Goal: Task Accomplishment & Management: Use online tool/utility

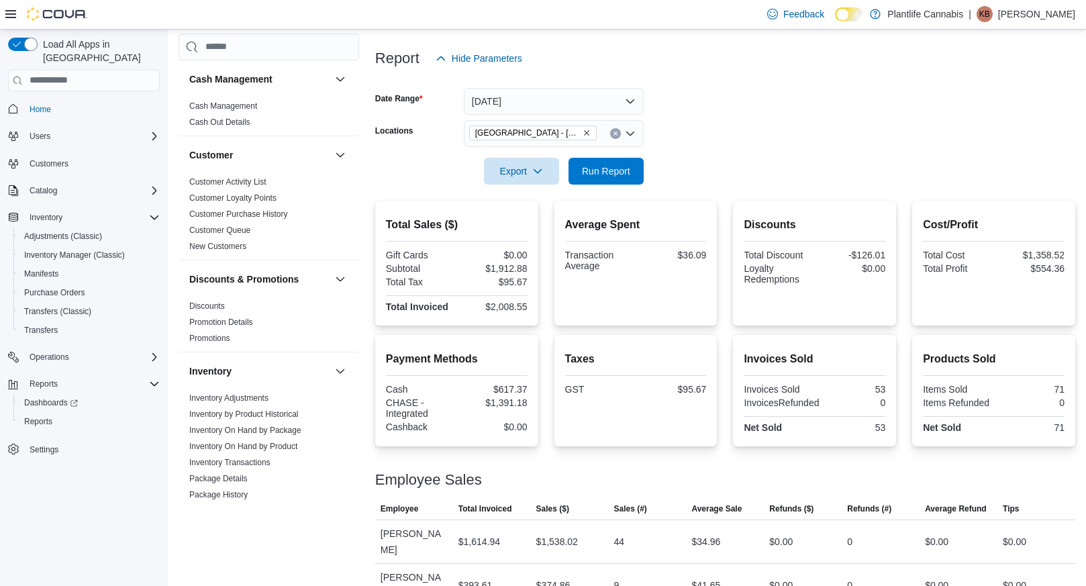
scroll to position [703, 0]
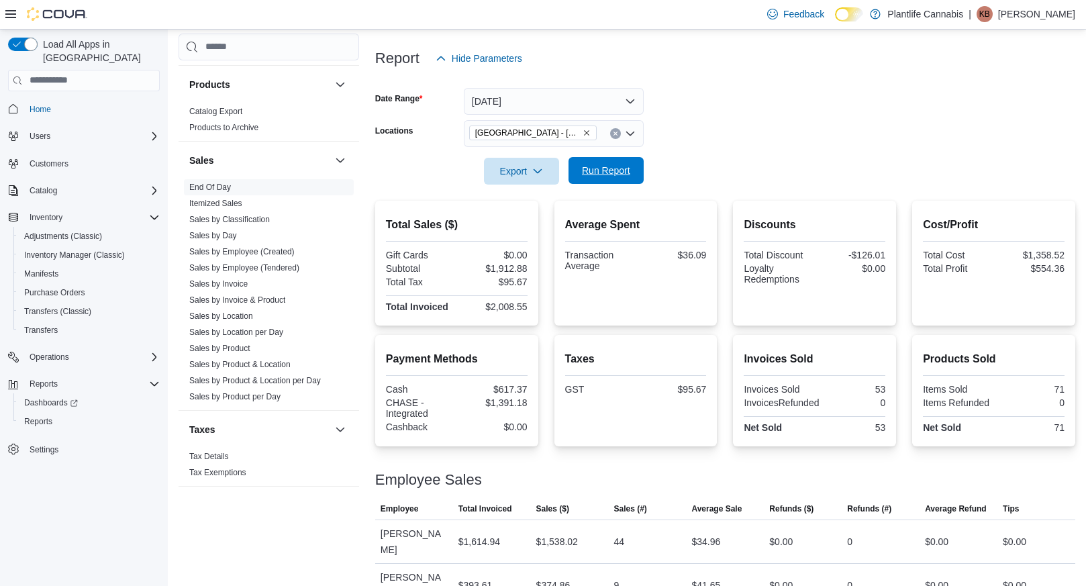
click at [626, 174] on span "Run Report" at bounding box center [606, 170] width 48 height 13
click at [611, 179] on span "Run Report" at bounding box center [606, 170] width 59 height 27
click at [572, 96] on button "[DATE]" at bounding box center [554, 101] width 180 height 27
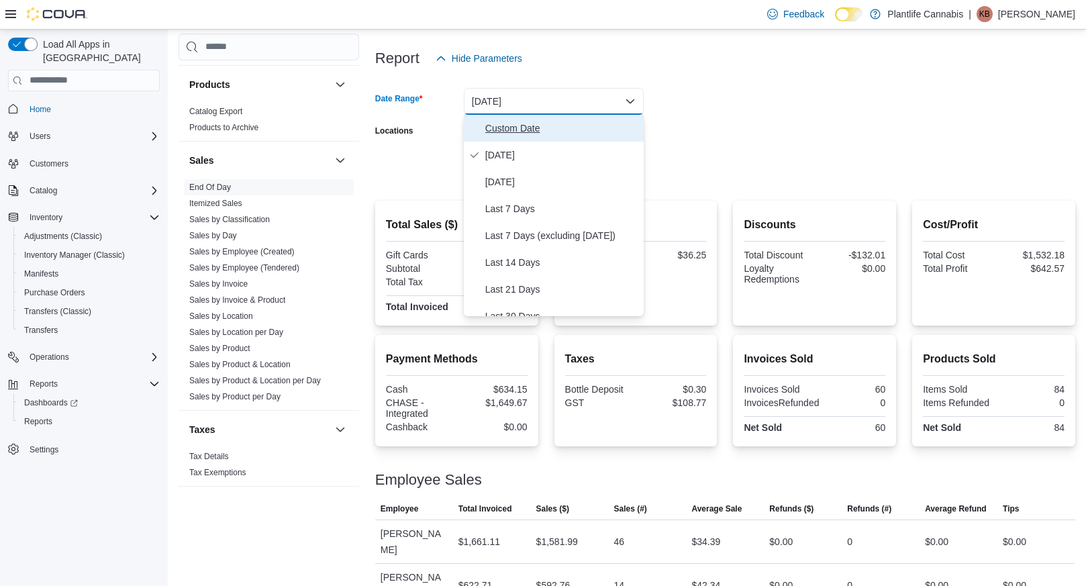
click at [549, 124] on span "Custom Date" at bounding box center [561, 128] width 153 height 16
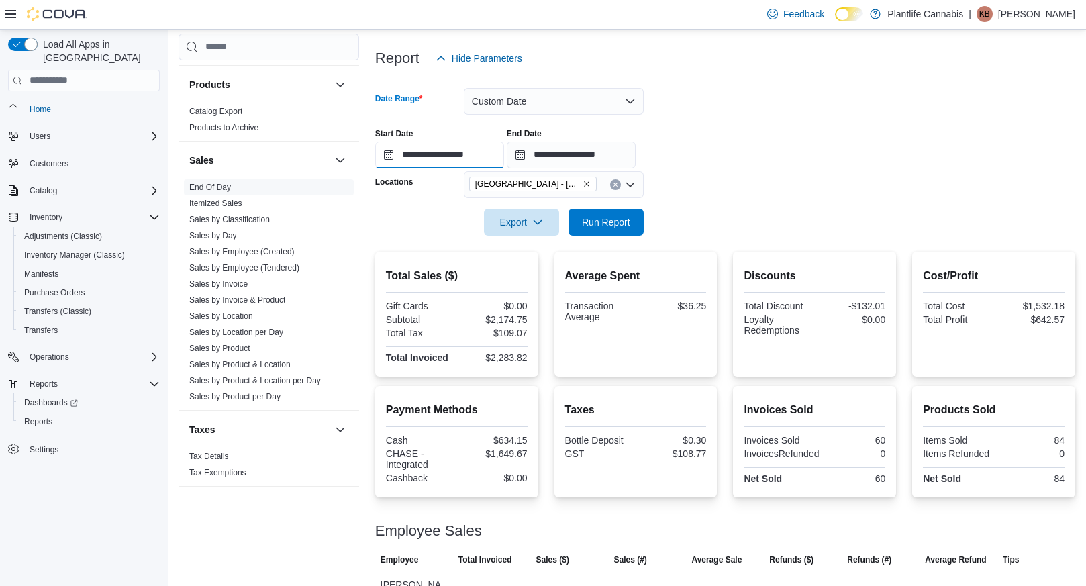
click at [489, 159] on input "**********" at bounding box center [439, 155] width 129 height 27
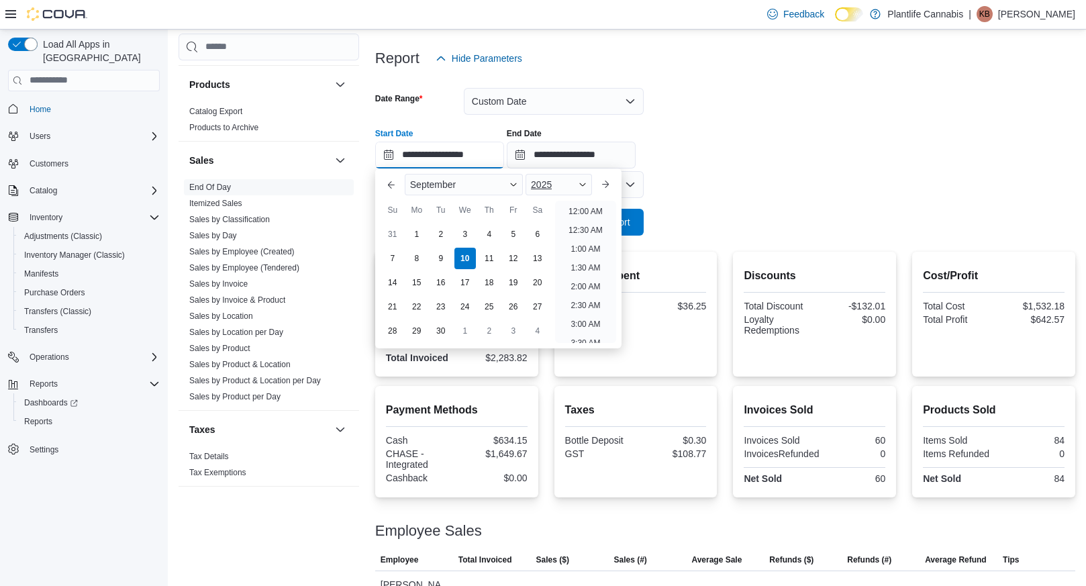
scroll to position [530, 0]
click at [604, 248] on li "3:00 PM" at bounding box center [585, 245] width 41 height 16
type input "**********"
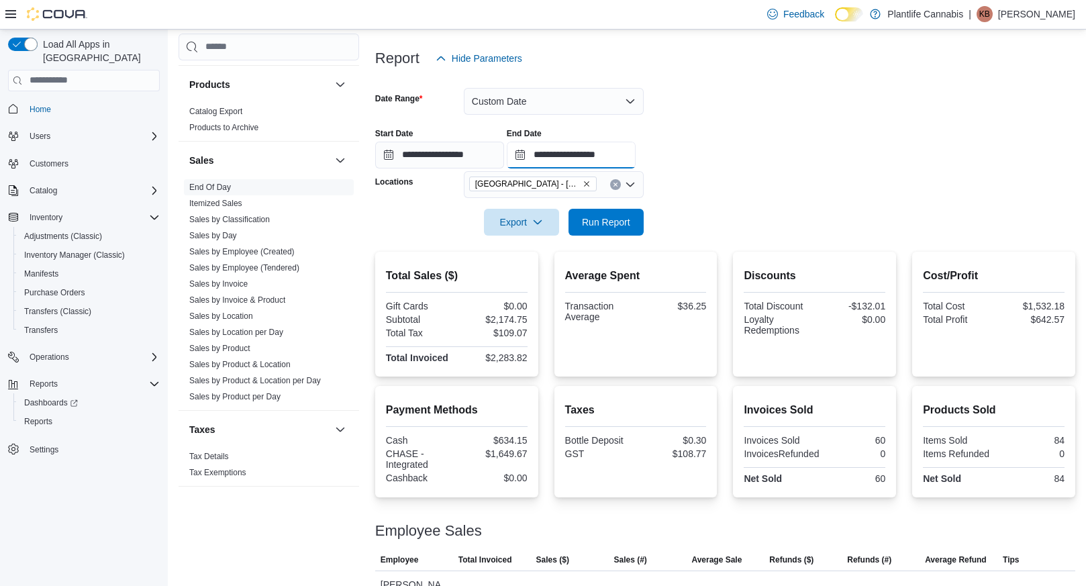
click at [614, 160] on input "**********" at bounding box center [571, 155] width 129 height 27
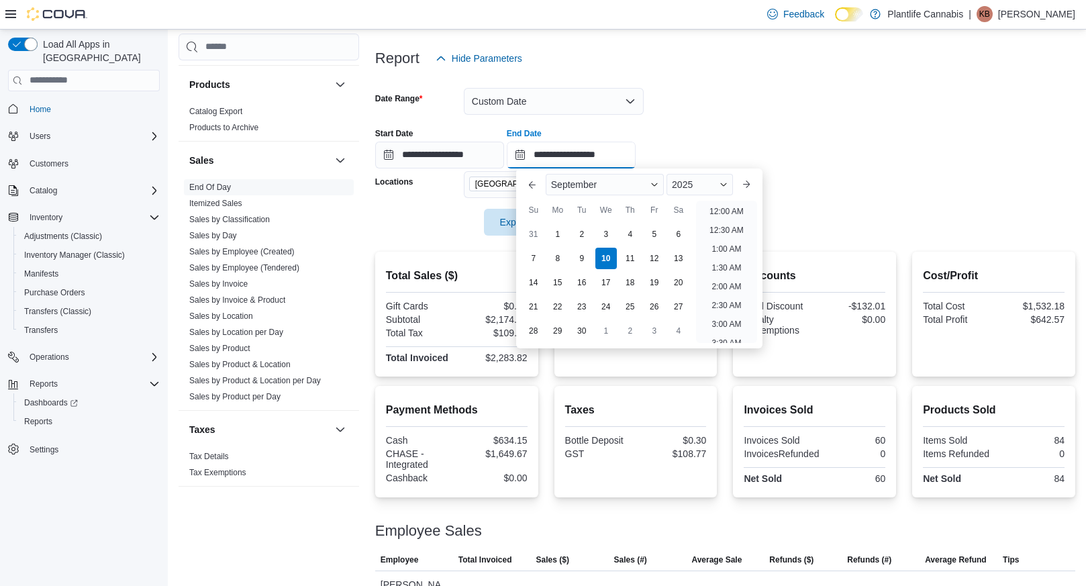
scroll to position [605, 0]
click at [716, 221] on li "4:30 PM" at bounding box center [726, 226] width 41 height 16
click at [615, 158] on input "**********" at bounding box center [571, 155] width 129 height 27
type input "**********"
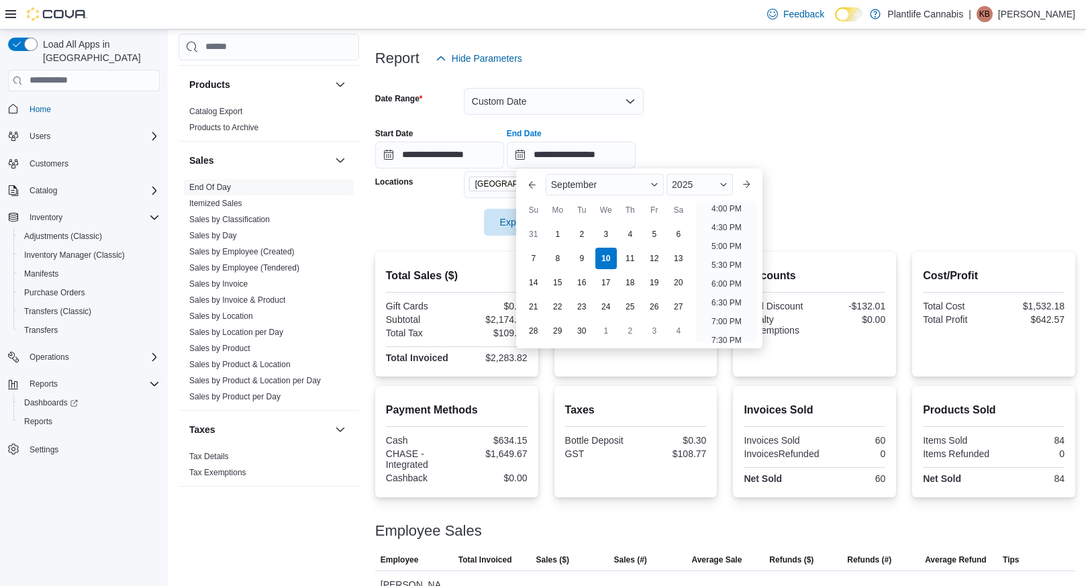
click at [701, 128] on div "**********" at bounding box center [725, 142] width 700 height 51
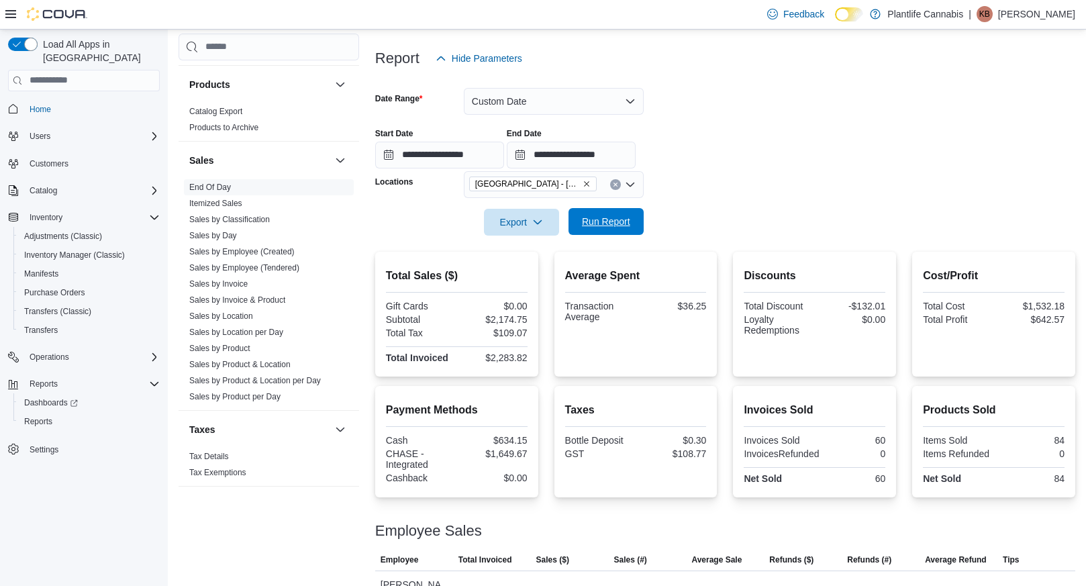
click at [595, 216] on span "Run Report" at bounding box center [606, 221] width 48 height 13
click at [629, 226] on span "Run Report" at bounding box center [606, 221] width 48 height 13
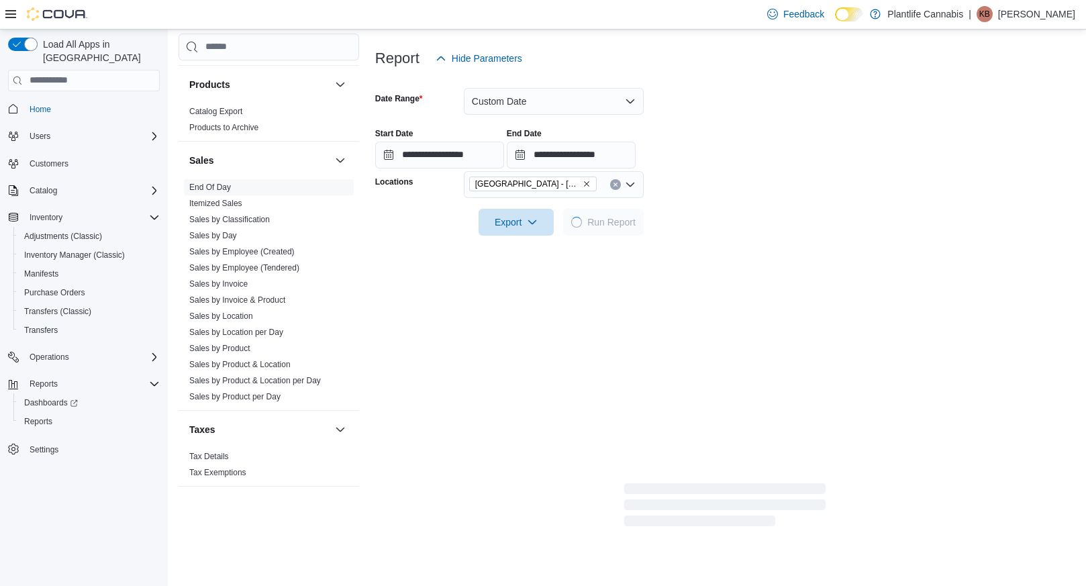
click at [624, 228] on span "Run Report" at bounding box center [611, 221] width 48 height 13
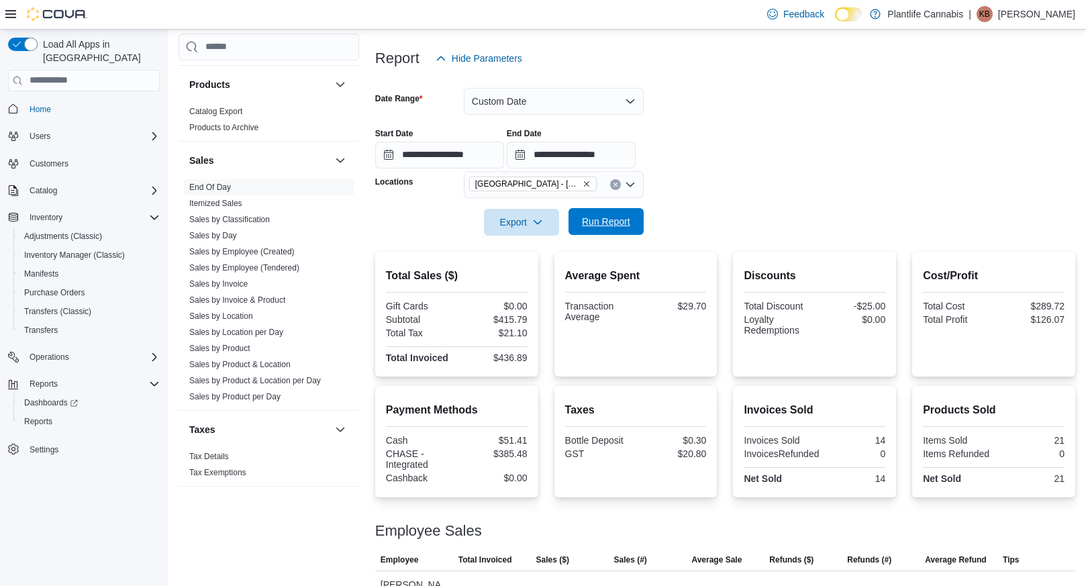
click at [625, 224] on span "Run Report" at bounding box center [606, 221] width 48 height 13
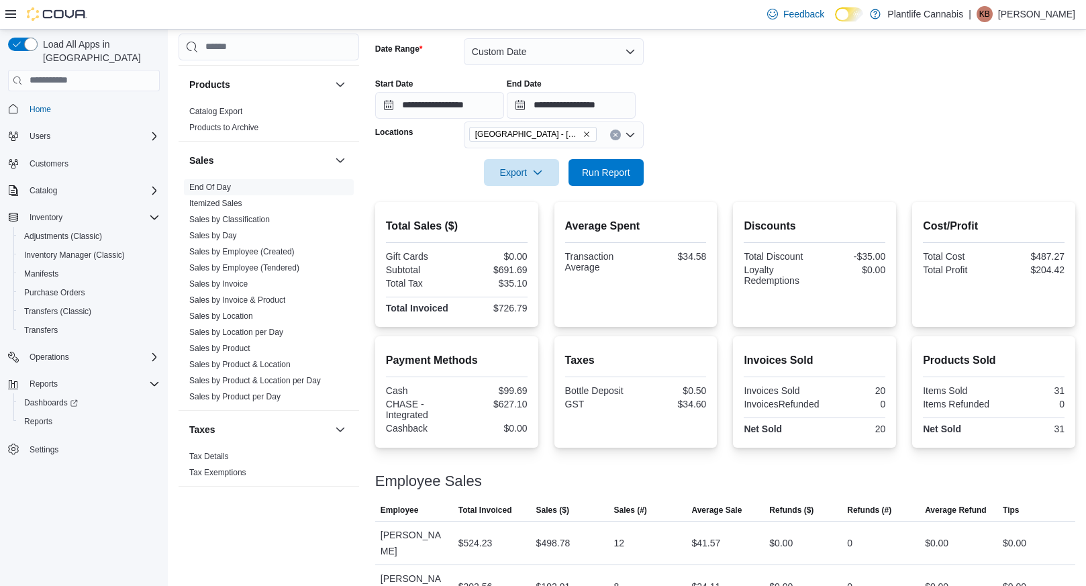
scroll to position [201, 0]
click at [273, 268] on link "Sales by Employee (Tendered)" at bounding box center [244, 267] width 110 height 9
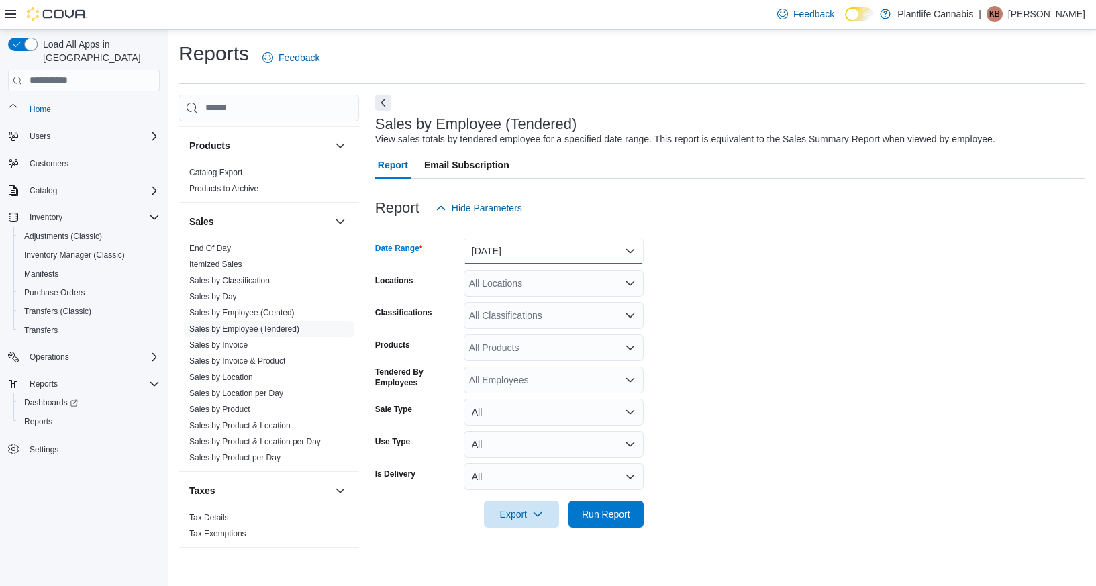
click at [587, 240] on button "[DATE]" at bounding box center [554, 251] width 180 height 27
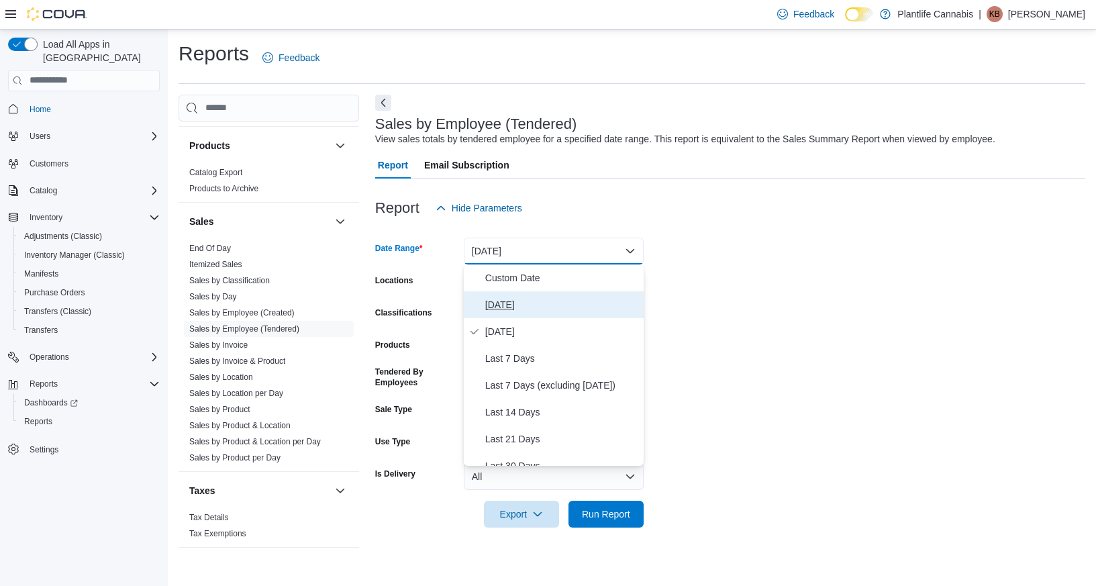
click at [542, 303] on span "[DATE]" at bounding box center [561, 305] width 153 height 16
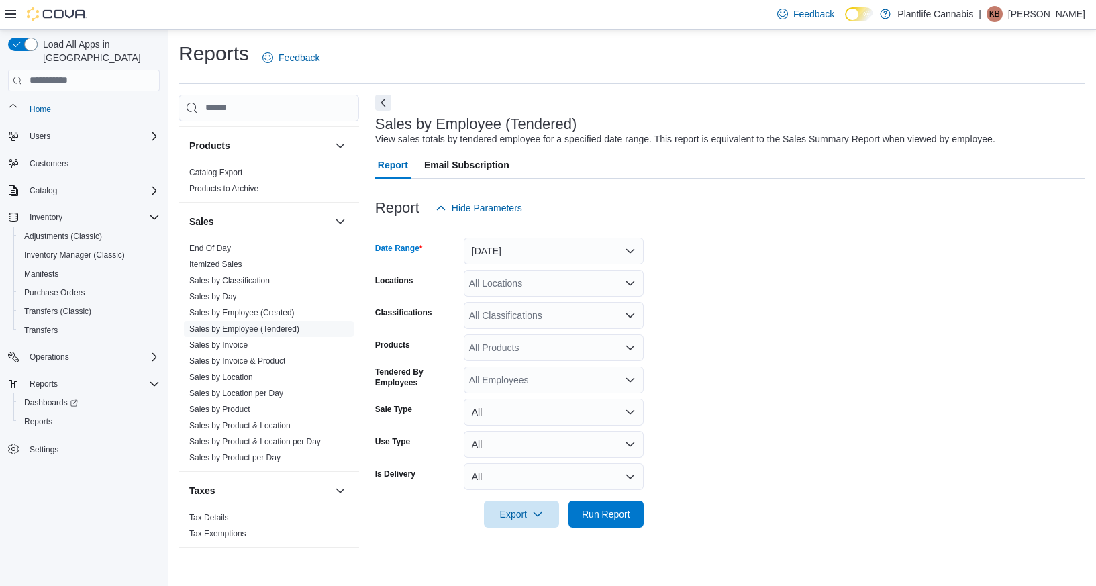
click at [540, 281] on div "All Locations" at bounding box center [554, 283] width 180 height 27
type input "****"
drag, startPoint x: 548, startPoint y: 302, endPoint x: 743, endPoint y: 327, distance: 196.9
click at [548, 302] on span "[GEOGRAPHIC_DATA] - [GEOGRAPHIC_DATA]" at bounding box center [601, 305] width 204 height 13
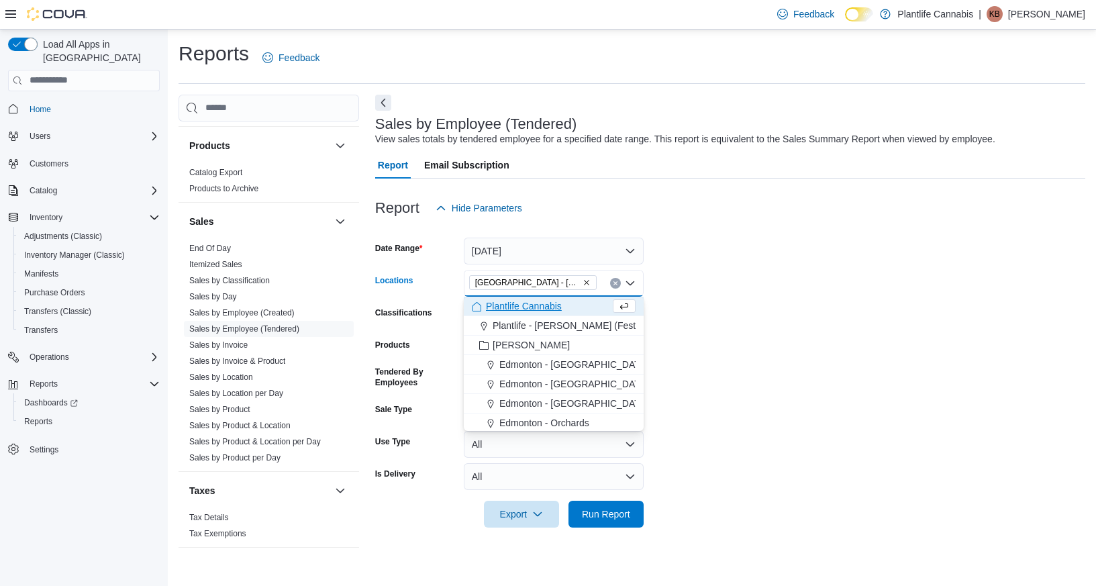
click at [744, 328] on form "Date Range [DATE] Locations [GEOGRAPHIC_DATA] - [GEOGRAPHIC_DATA] Combo box. Se…" at bounding box center [730, 374] width 710 height 306
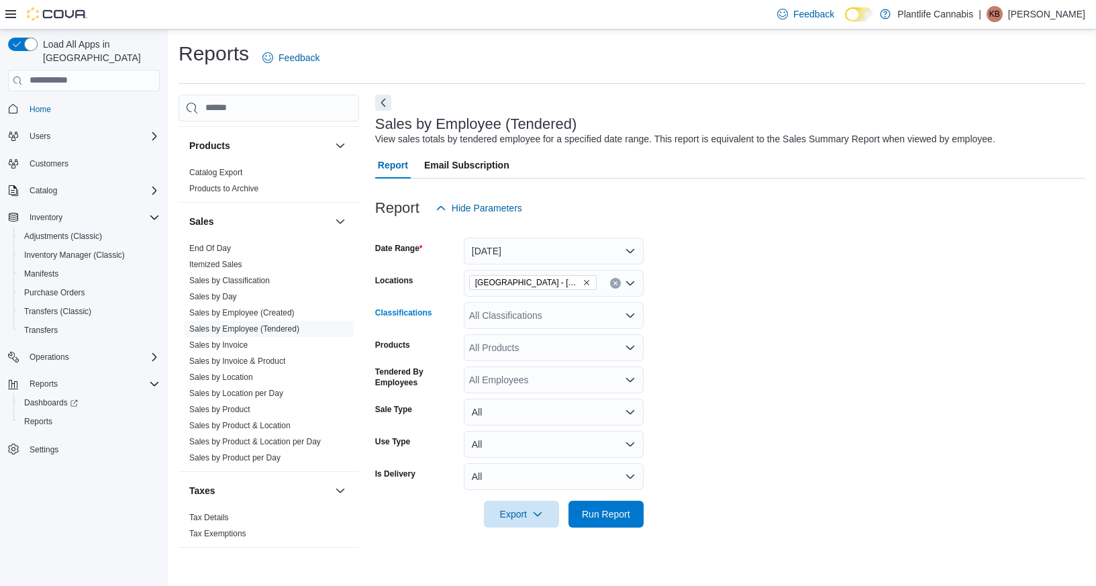
click at [559, 312] on div "All Classifications" at bounding box center [554, 315] width 180 height 27
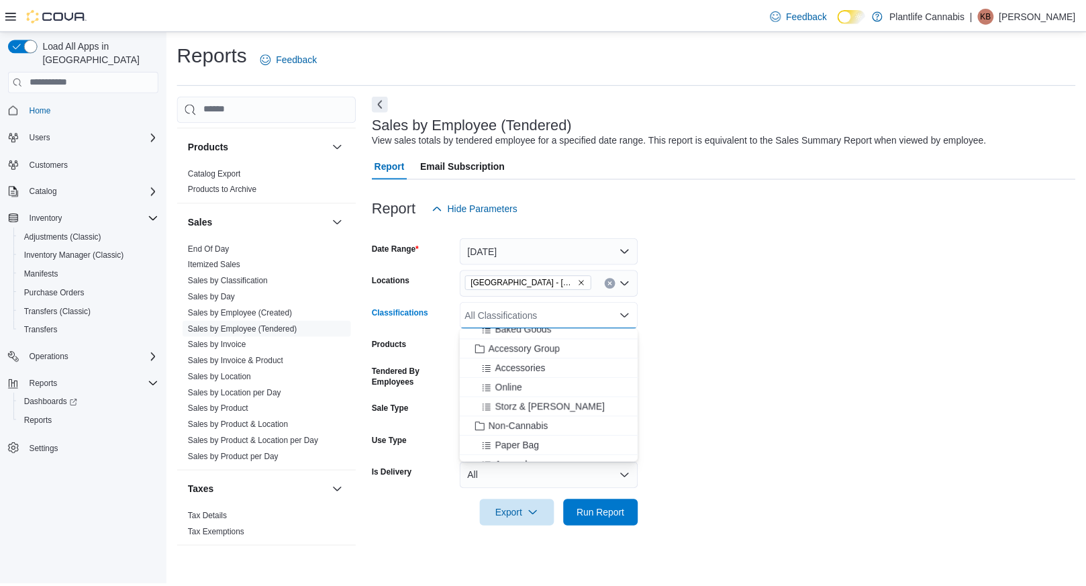
scroll to position [183, 0]
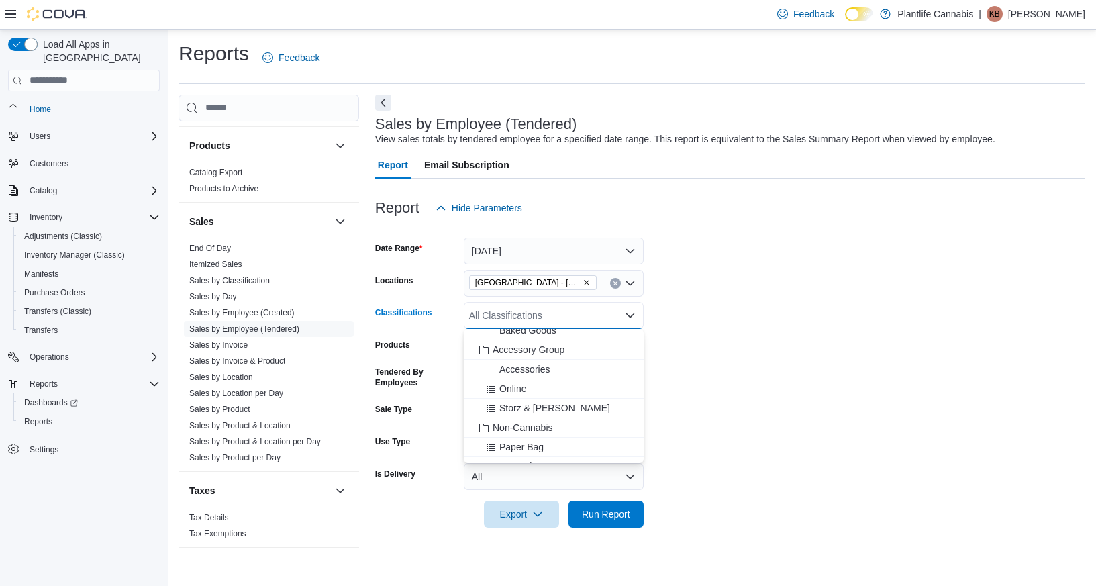
drag, startPoint x: 546, startPoint y: 354, endPoint x: 766, endPoint y: 380, distance: 221.0
click at [547, 354] on span "Accessory Group" at bounding box center [529, 349] width 72 height 13
click at [766, 380] on form "Date Range [DATE] Locations [GEOGRAPHIC_DATA] - [GEOGRAPHIC_DATA] Classificatio…" at bounding box center [730, 374] width 710 height 306
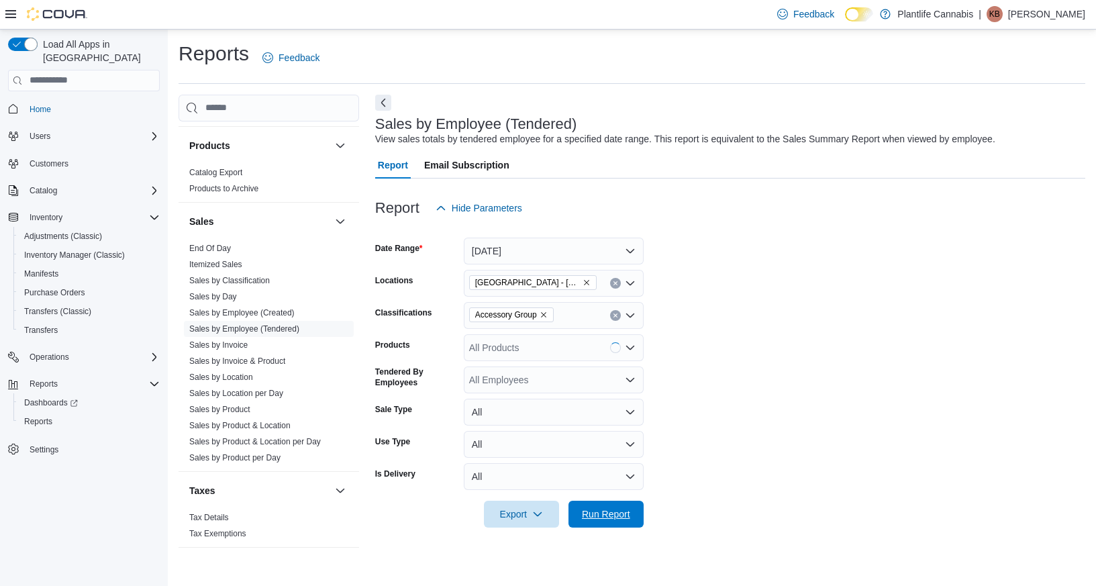
drag, startPoint x: 624, startPoint y: 508, endPoint x: 689, endPoint y: 503, distance: 64.6
click at [624, 507] on span "Run Report" at bounding box center [606, 513] width 48 height 13
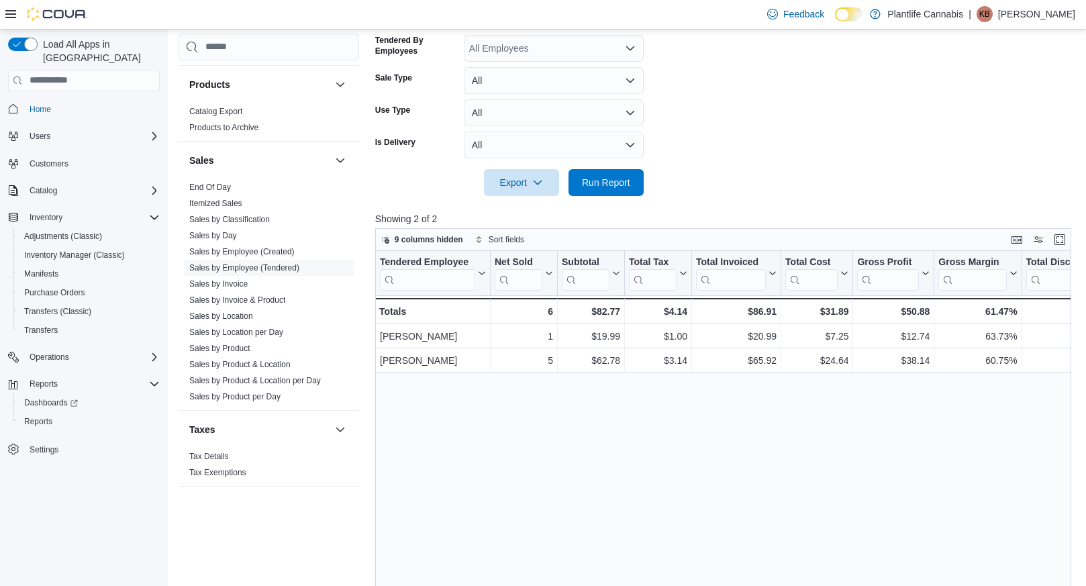
scroll to position [188, 0]
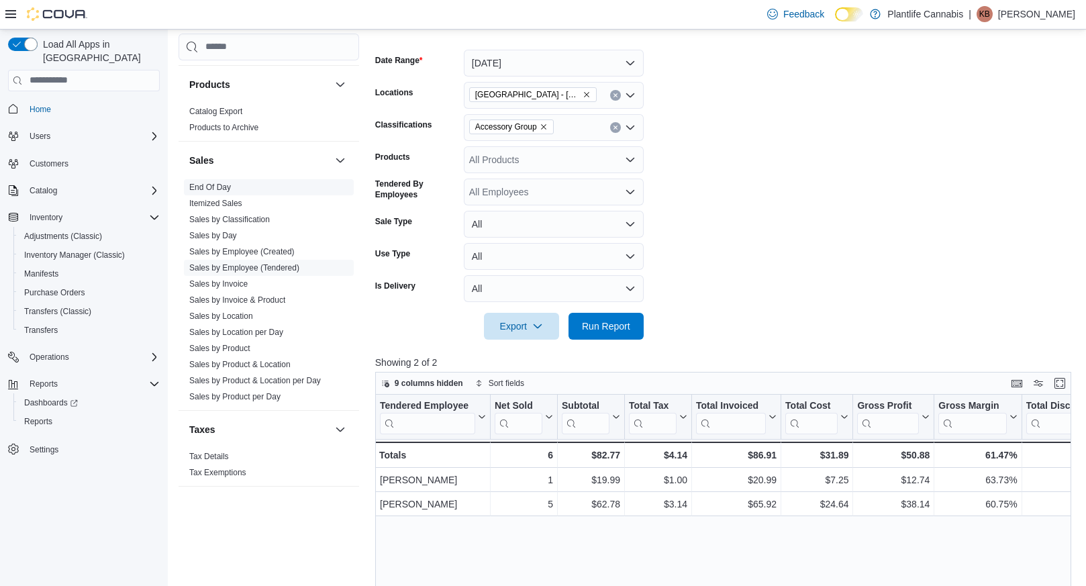
click at [201, 183] on link "End Of Day" at bounding box center [210, 187] width 42 height 9
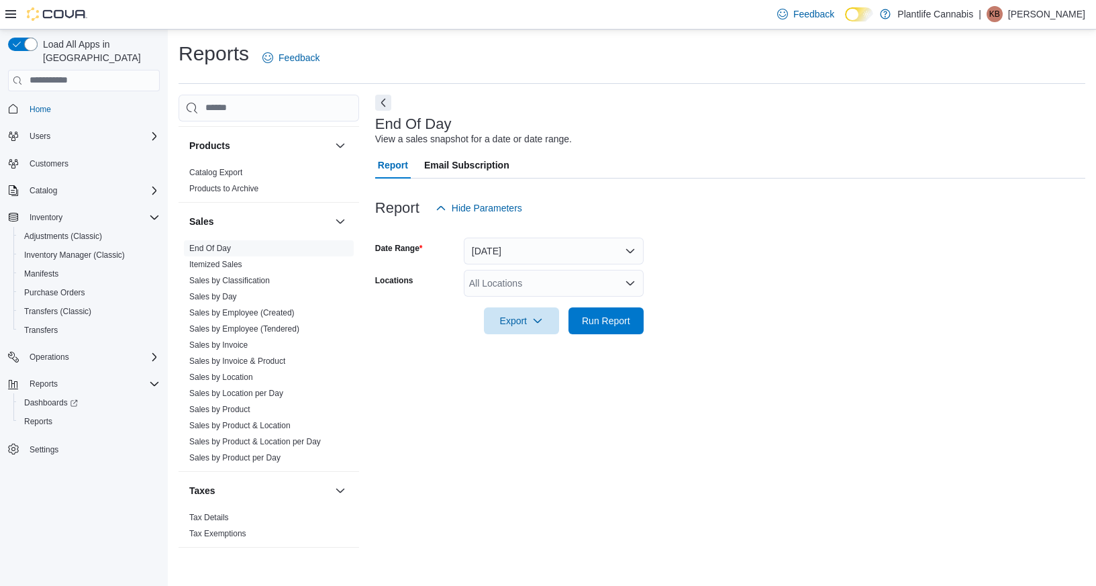
click at [515, 283] on div "All Locations" at bounding box center [554, 283] width 180 height 27
type input "****"
drag, startPoint x: 523, startPoint y: 309, endPoint x: 753, endPoint y: 298, distance: 230.5
click at [524, 309] on span "[GEOGRAPHIC_DATA] - [GEOGRAPHIC_DATA]" at bounding box center [601, 305] width 204 height 13
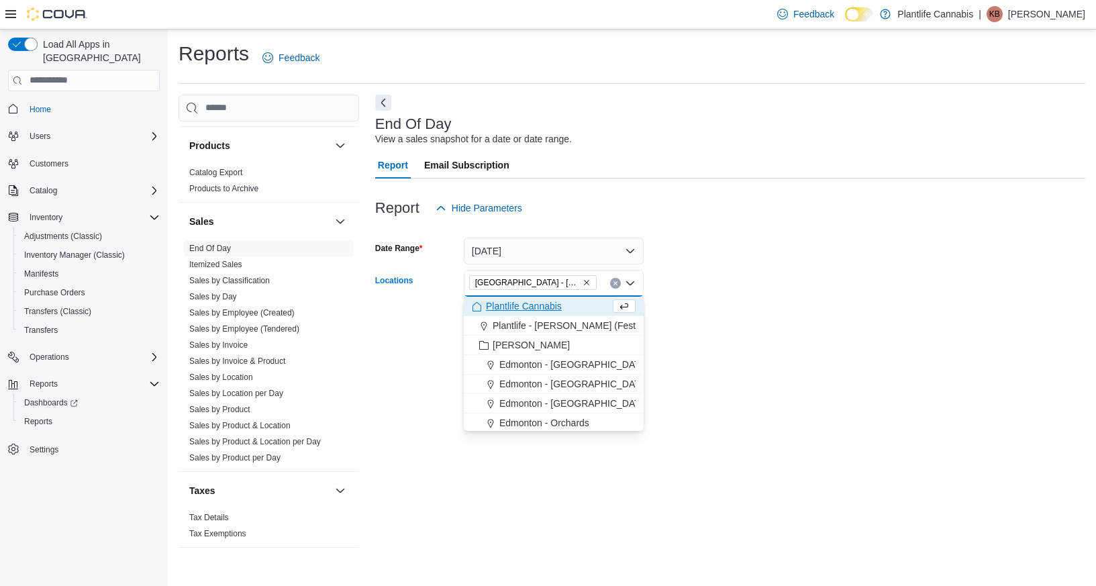
click at [785, 299] on div at bounding box center [730, 302] width 710 height 11
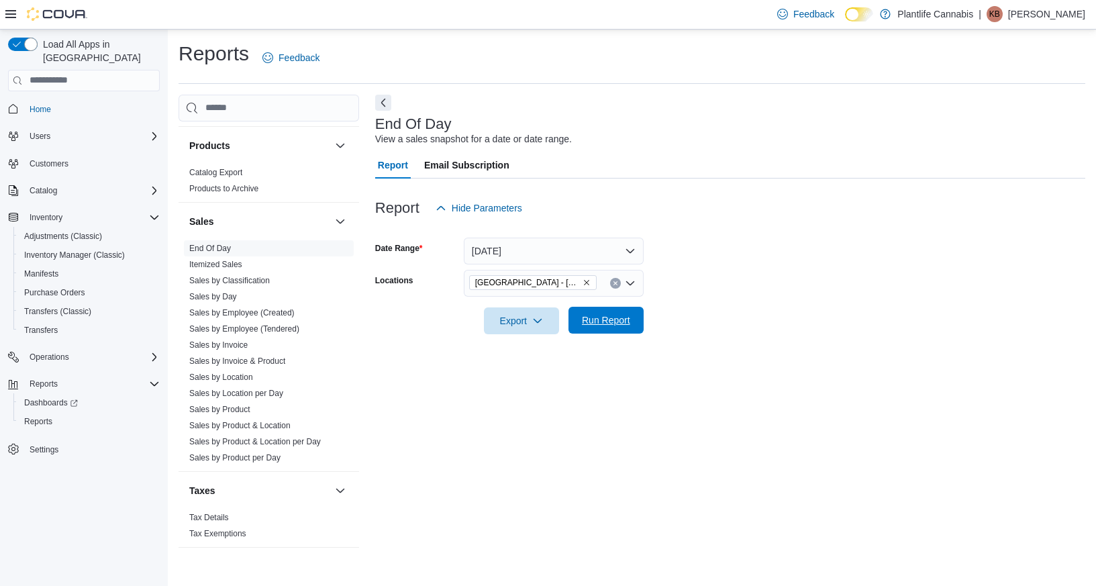
click at [609, 328] on span "Run Report" at bounding box center [606, 320] width 59 height 27
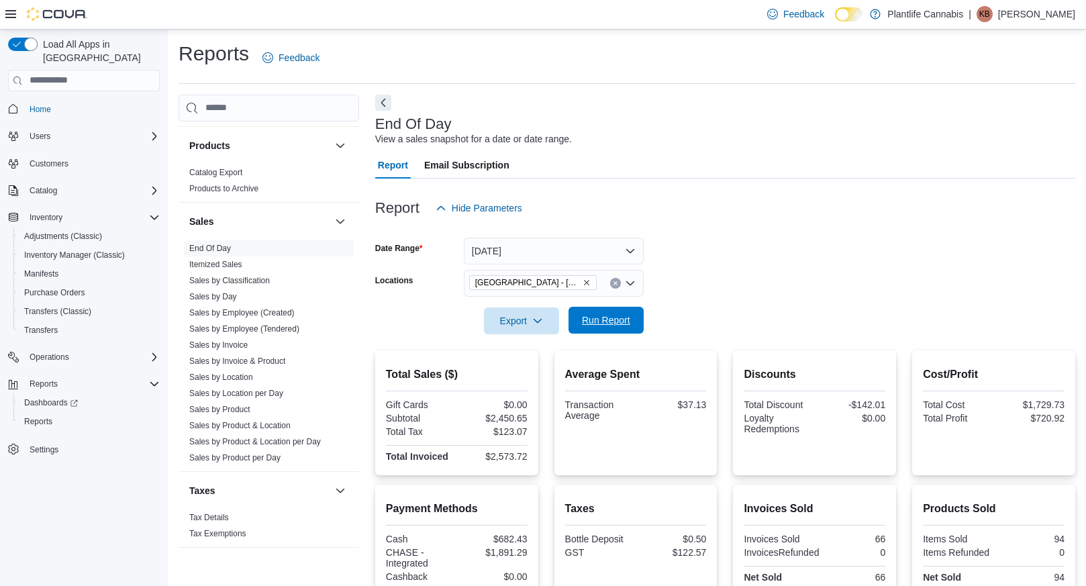
click at [608, 328] on span "Run Report" at bounding box center [606, 320] width 59 height 27
click at [550, 246] on button "[DATE]" at bounding box center [554, 251] width 180 height 27
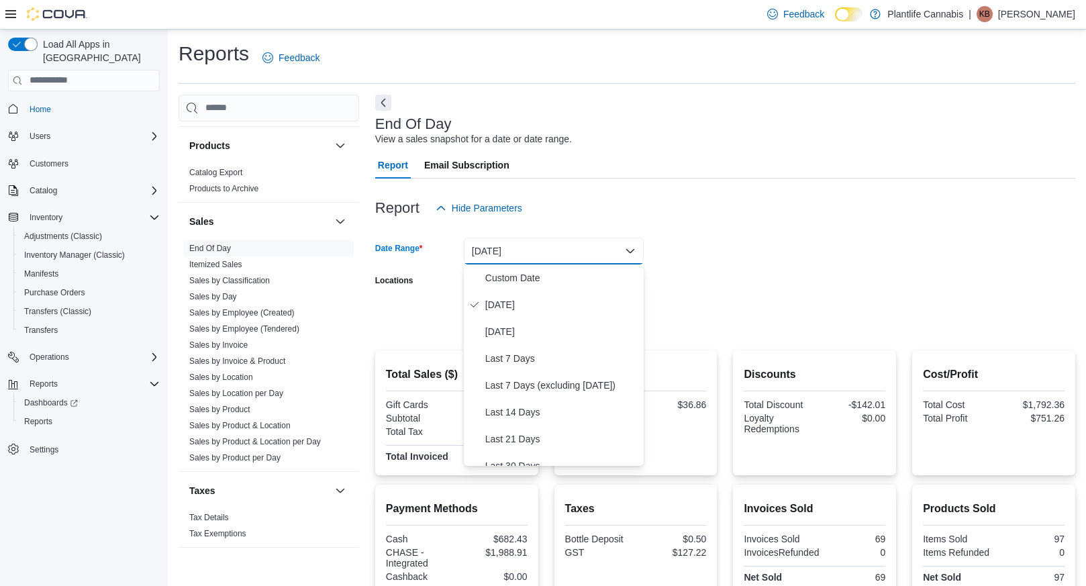
click at [549, 246] on button "[DATE]" at bounding box center [554, 251] width 180 height 27
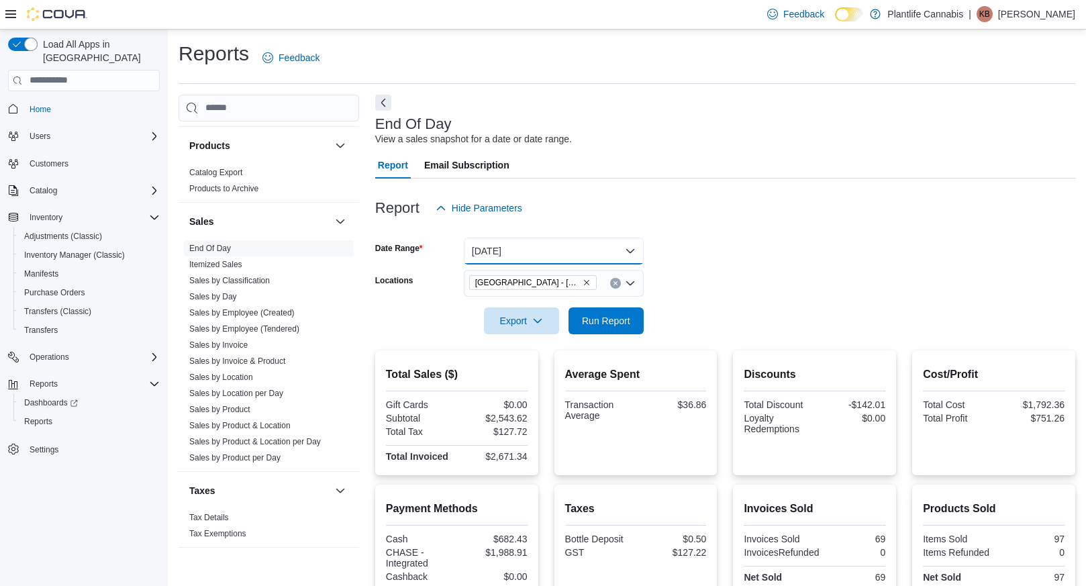
click at [549, 246] on button "[DATE]" at bounding box center [554, 251] width 180 height 27
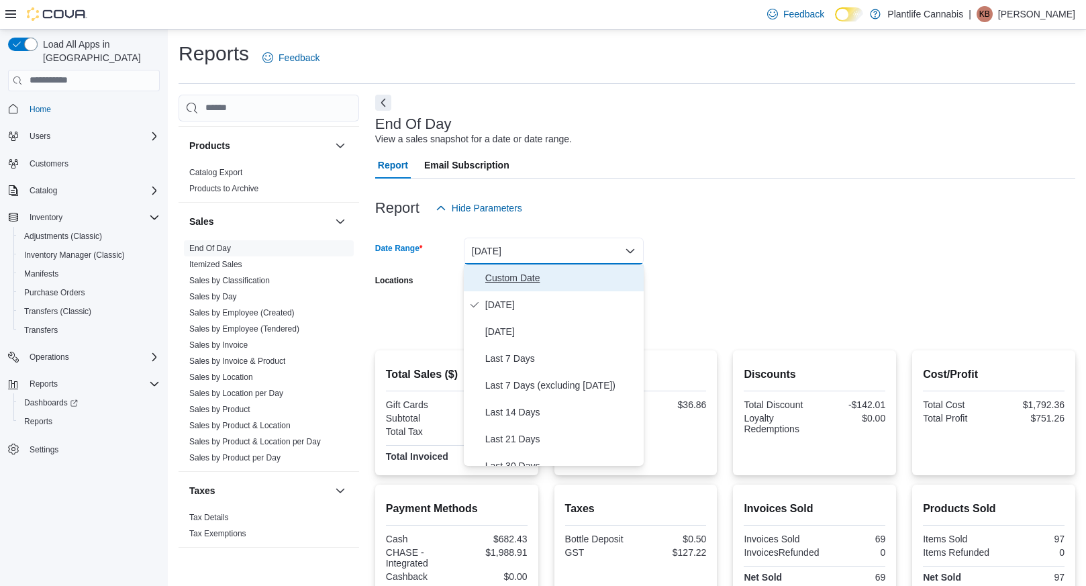
click at [530, 270] on span "Custom Date" at bounding box center [561, 278] width 153 height 16
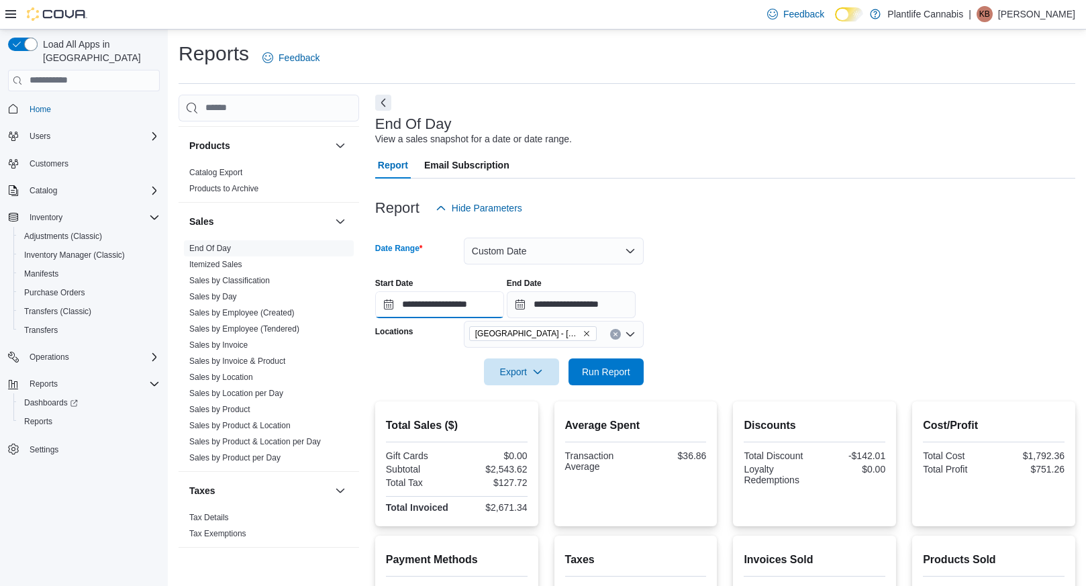
click at [490, 297] on input "**********" at bounding box center [439, 304] width 129 height 27
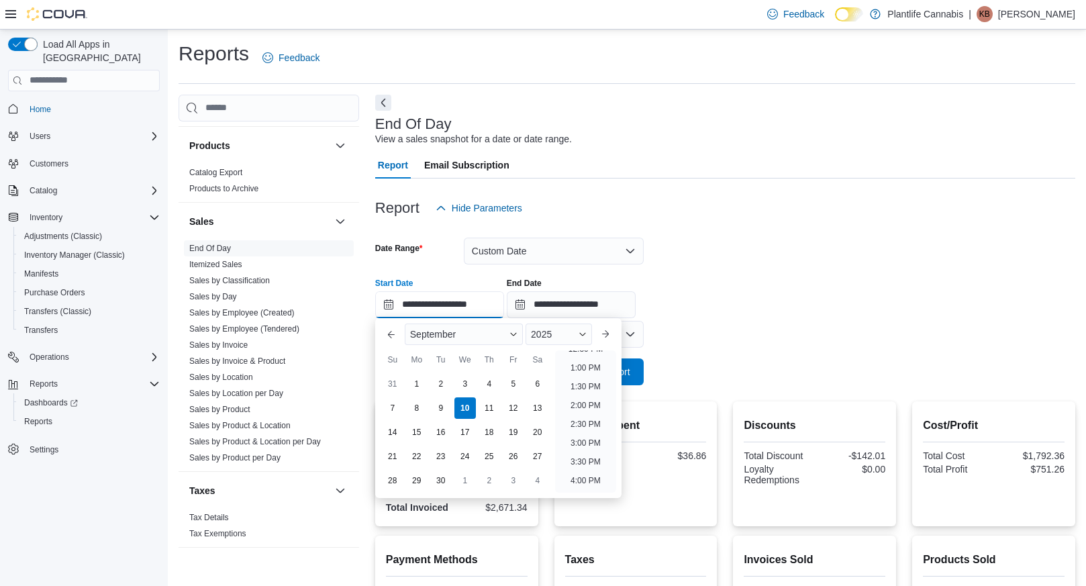
scroll to position [491, 0]
click at [588, 432] on li "3:00 PM" at bounding box center [585, 434] width 41 height 16
type input "**********"
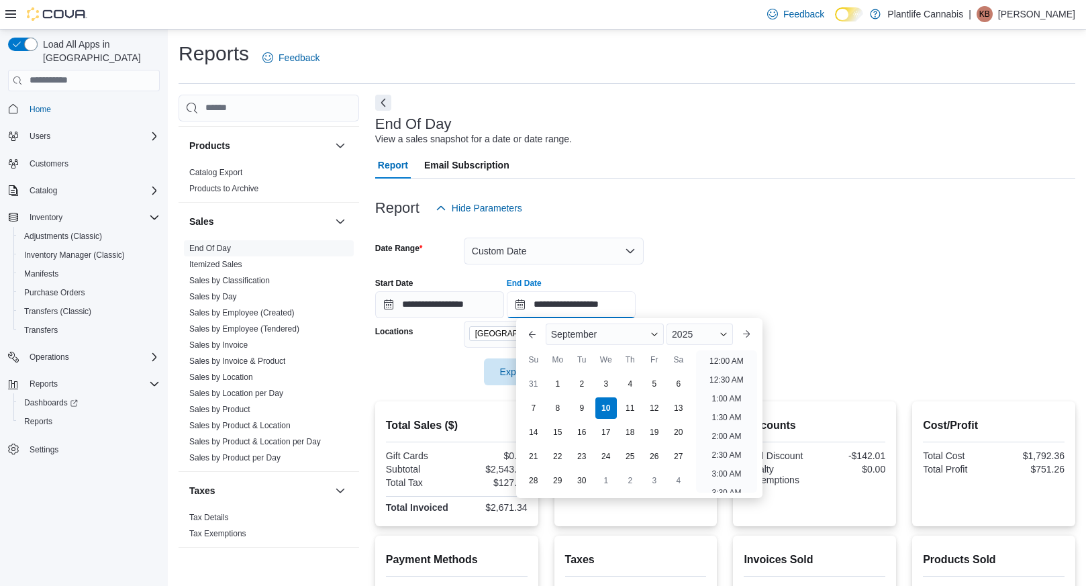
click at [631, 309] on input "**********" at bounding box center [571, 304] width 129 height 27
click at [729, 359] on li "4:30 PM" at bounding box center [726, 357] width 41 height 16
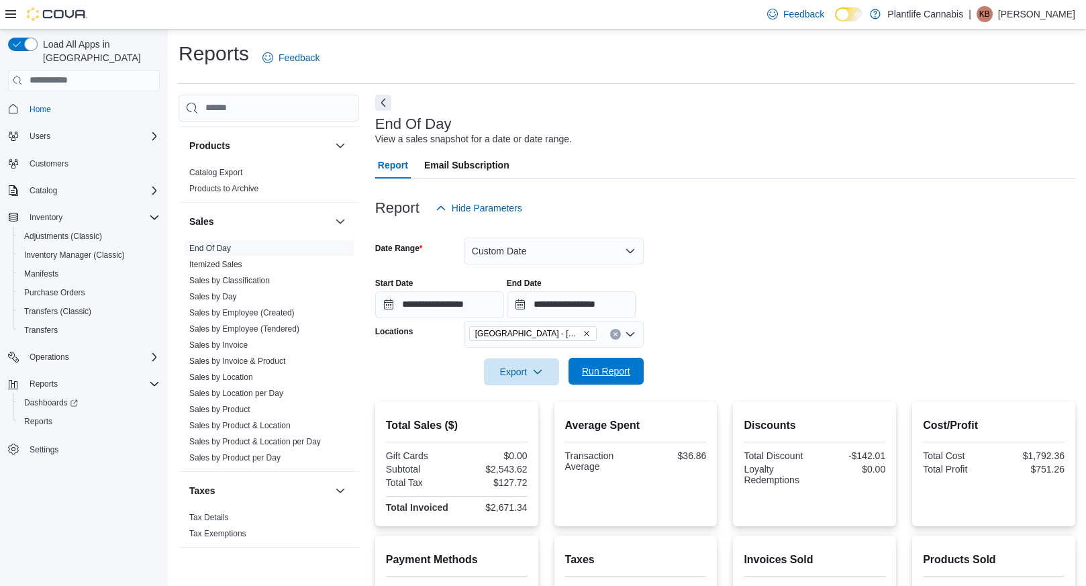
click at [622, 373] on span "Run Report" at bounding box center [606, 370] width 48 height 13
click at [615, 309] on input "**********" at bounding box center [571, 304] width 129 height 27
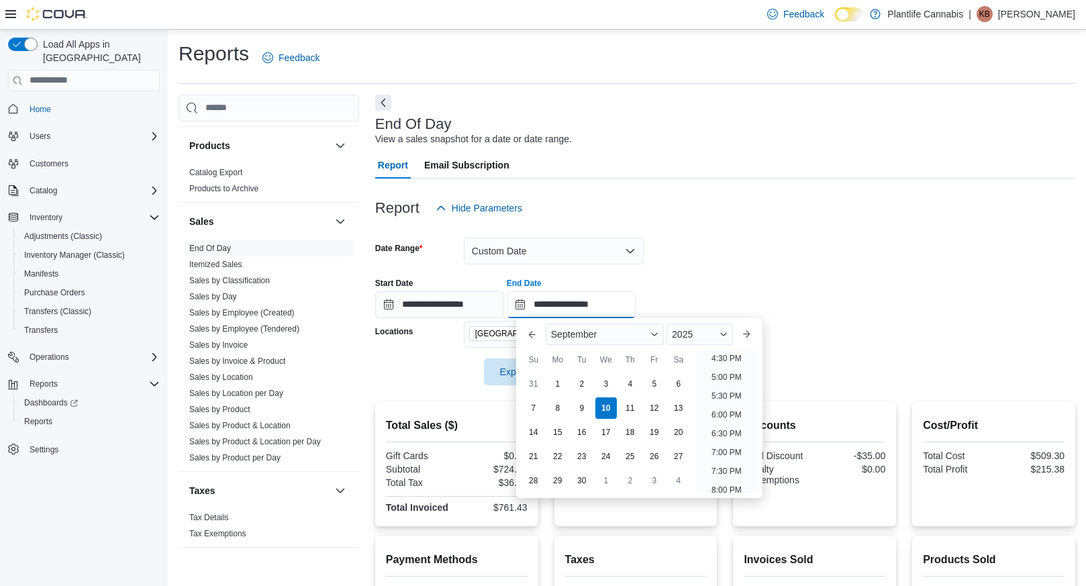
scroll to position [604, 0]
type input "**********"
click at [787, 236] on div at bounding box center [725, 229] width 700 height 16
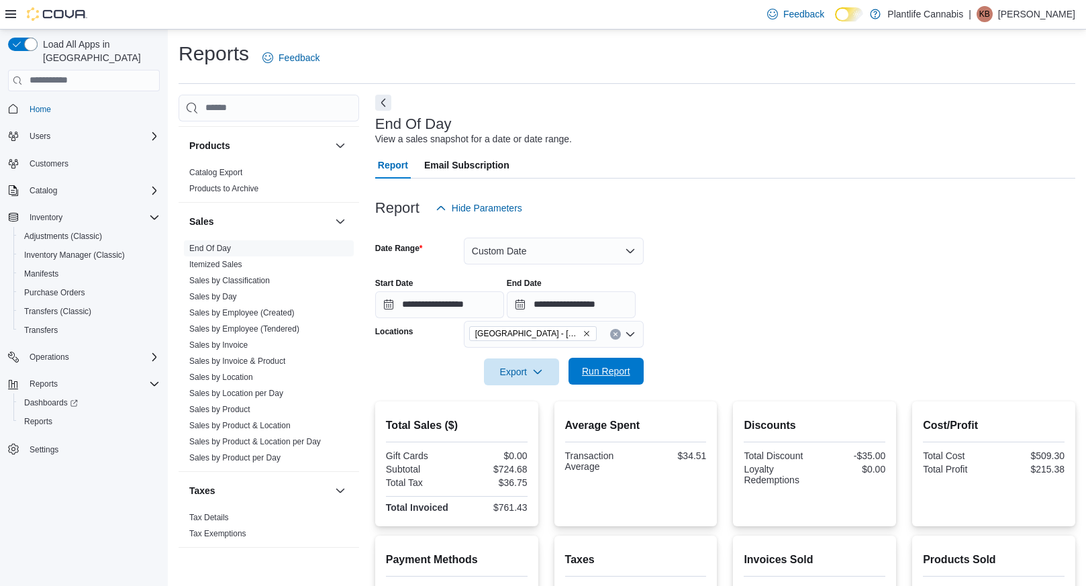
click at [623, 377] on span "Run Report" at bounding box center [606, 371] width 59 height 27
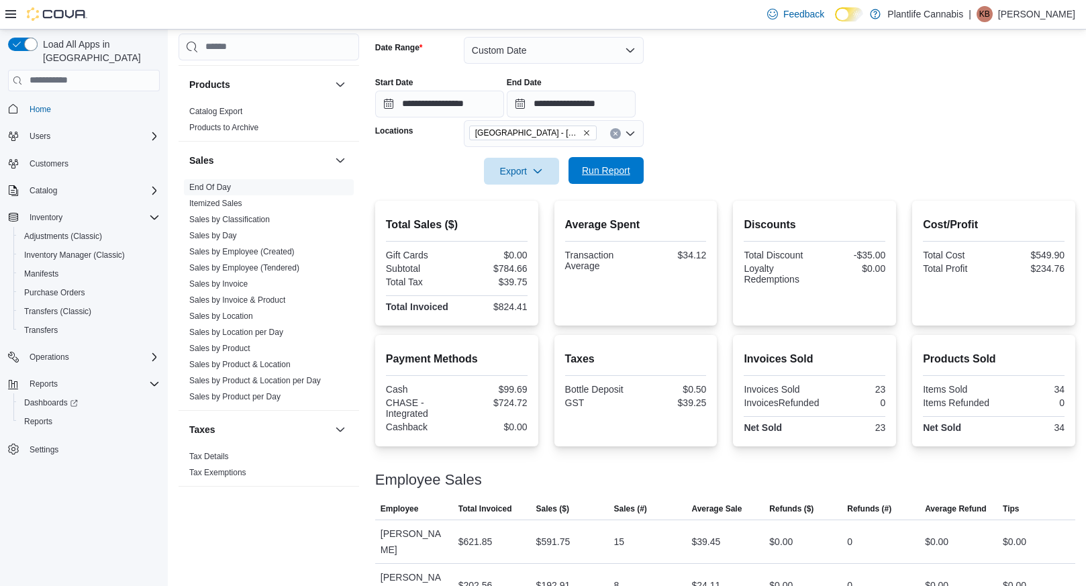
click at [620, 166] on span "Run Report" at bounding box center [606, 170] width 48 height 13
click at [519, 50] on button "Custom Date" at bounding box center [554, 50] width 180 height 27
click at [529, 47] on button "Custom Date" at bounding box center [554, 50] width 180 height 27
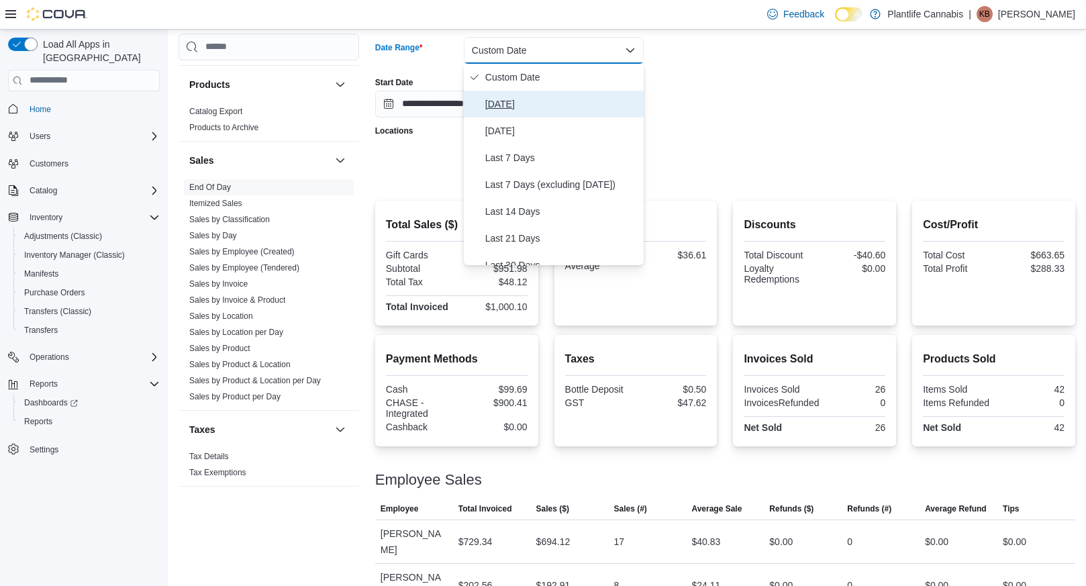
click at [524, 93] on button "[DATE]" at bounding box center [554, 104] width 180 height 27
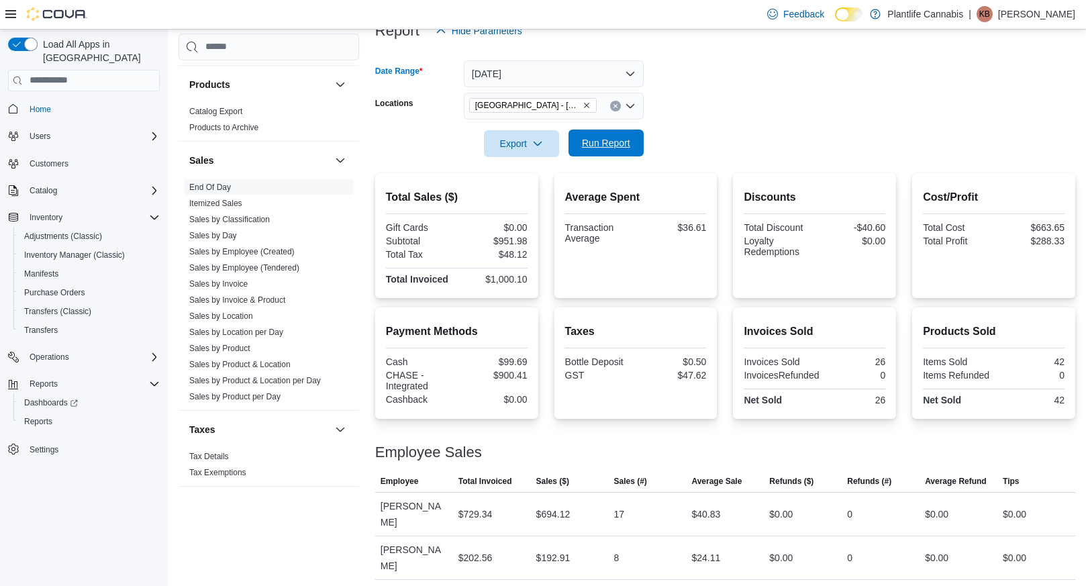
click at [618, 140] on span "Run Report" at bounding box center [606, 142] width 48 height 13
click at [632, 152] on span "Run Report" at bounding box center [606, 143] width 59 height 27
click at [792, 99] on form "Date Range [DATE] Locations [GEOGRAPHIC_DATA] - [GEOGRAPHIC_DATA] Export Run Re…" at bounding box center [725, 100] width 700 height 113
